Goal: Task Accomplishment & Management: Use online tool/utility

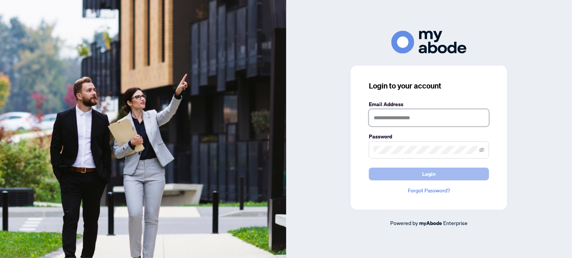
type input "**********"
click at [443, 173] on button "Login" at bounding box center [429, 174] width 120 height 13
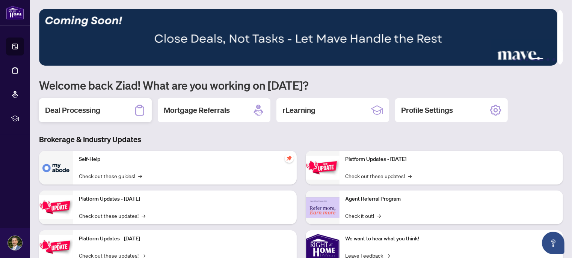
click at [106, 113] on div "Deal Processing" at bounding box center [95, 110] width 113 height 24
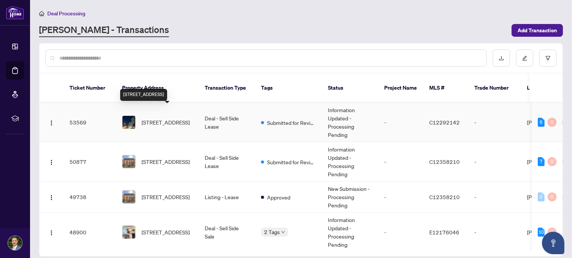
click at [159, 118] on span "[STREET_ADDRESS]" at bounding box center [166, 122] width 48 height 8
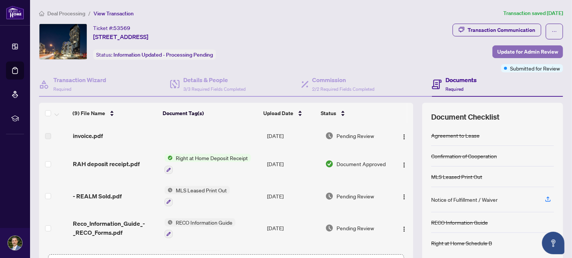
click at [525, 51] on span "Update for Admin Review" at bounding box center [527, 52] width 61 height 12
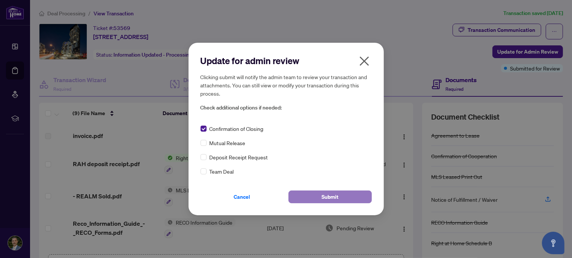
click at [331, 195] on span "Submit" at bounding box center [329, 197] width 17 height 12
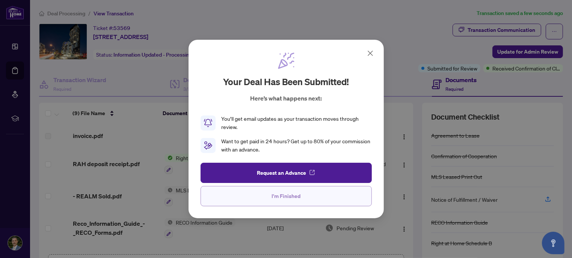
click at [292, 196] on span "I'm Finished" at bounding box center [286, 196] width 29 height 12
